Goal: Information Seeking & Learning: Learn about a topic

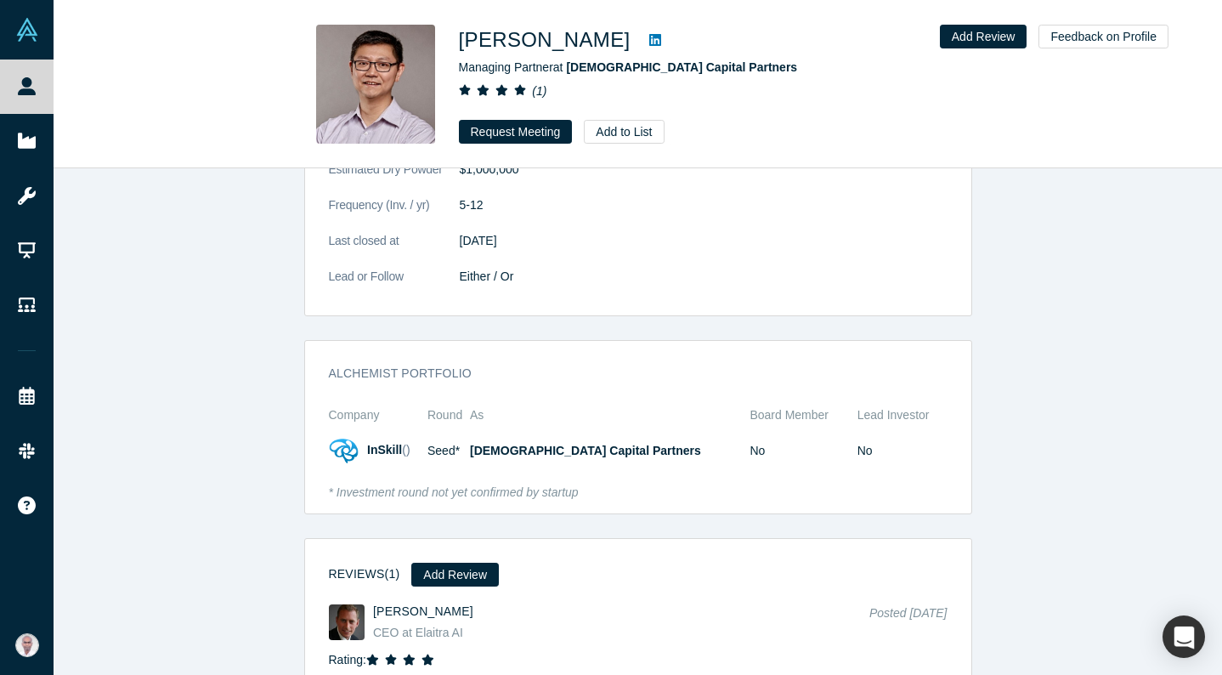
scroll to position [1971, 0]
